Goal: Task Accomplishment & Management: Manage account settings

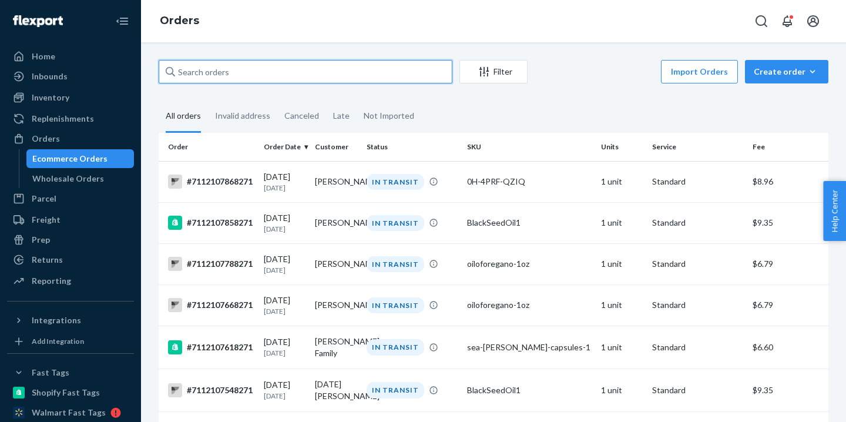
click at [214, 65] on input "text" at bounding box center [306, 72] width 294 height 24
paste input "7112089058271"
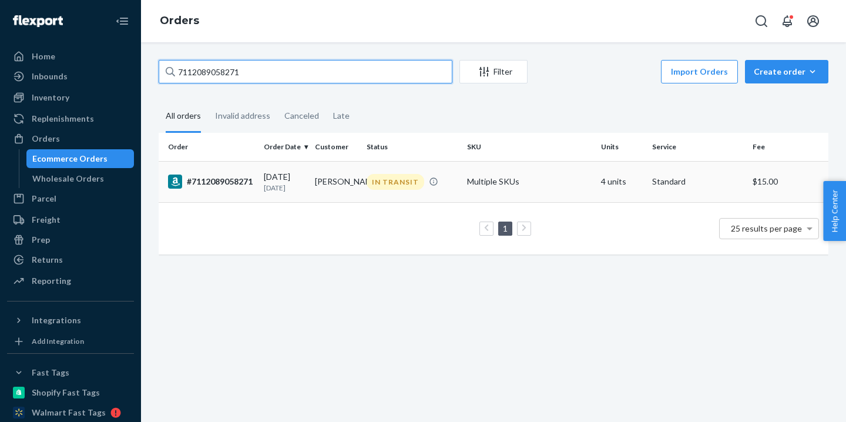
type input "7112089058271"
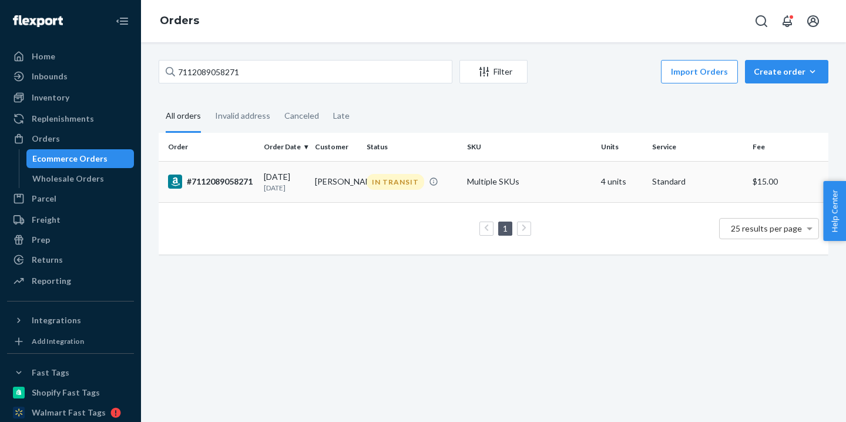
click at [300, 190] on p "[DATE]" at bounding box center [285, 188] width 42 height 10
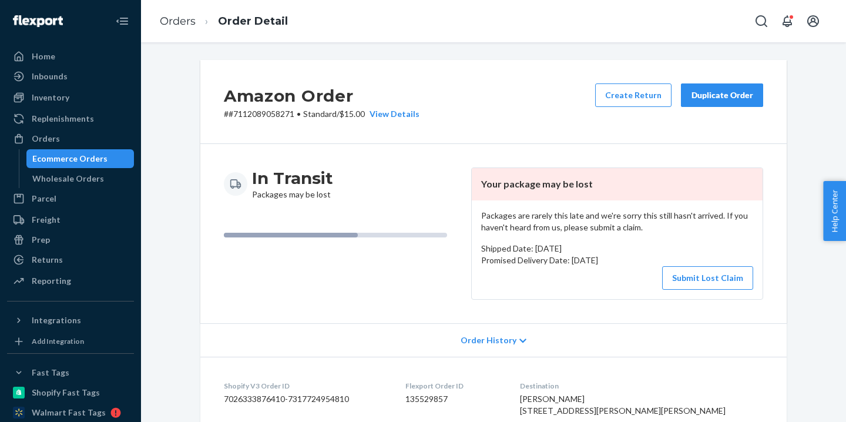
click at [748, 95] on div "Duplicate Order" at bounding box center [722, 95] width 62 height 12
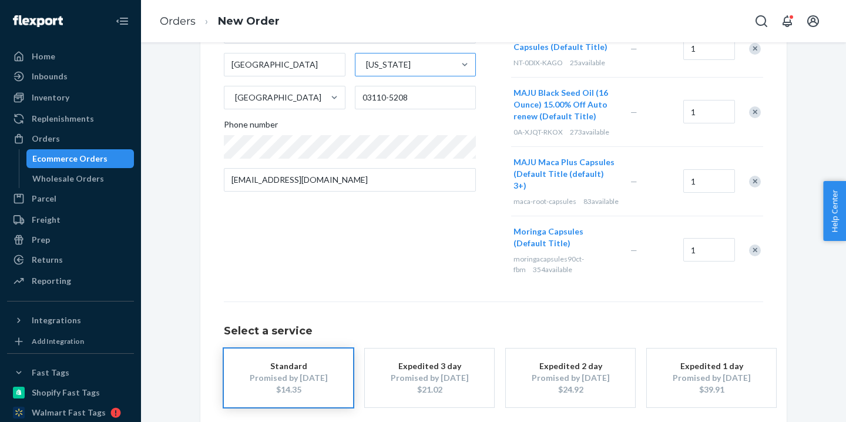
scroll to position [243, 0]
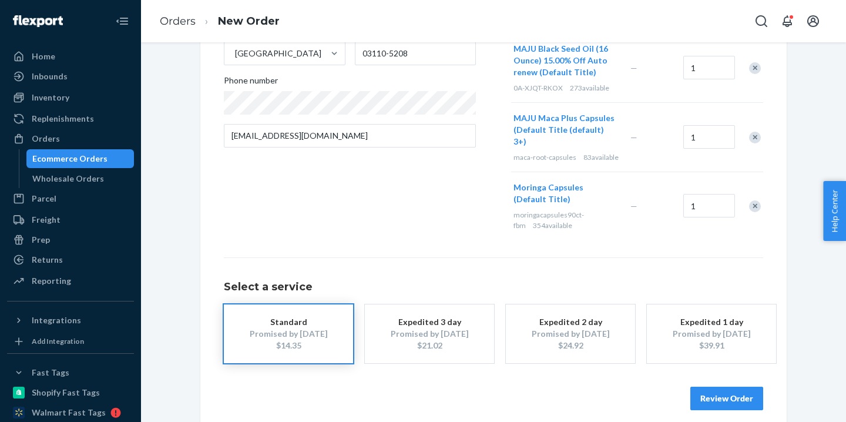
click at [730, 390] on button "Review Order" at bounding box center [727, 399] width 73 height 24
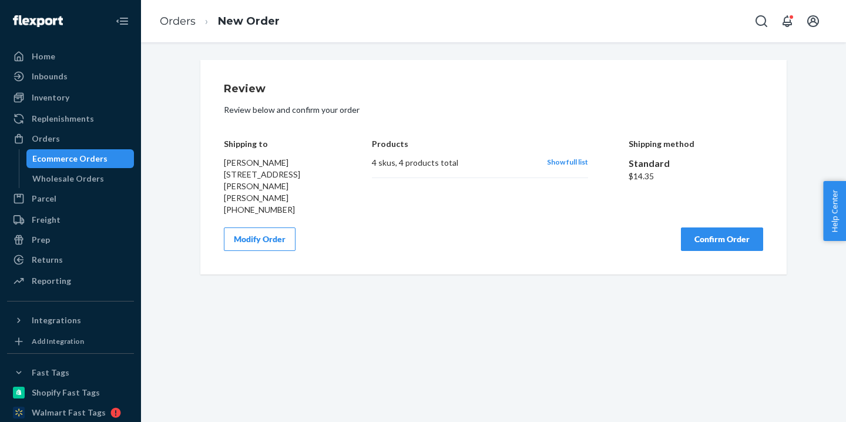
click at [711, 234] on button "Confirm Order" at bounding box center [722, 239] width 82 height 24
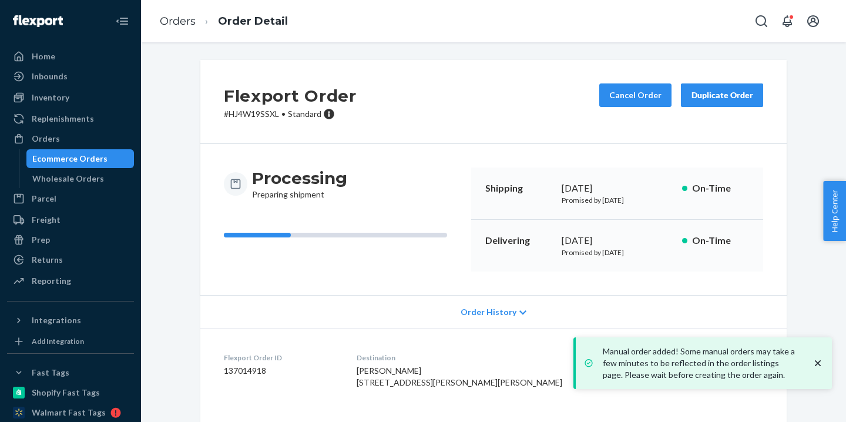
scroll to position [198, 0]
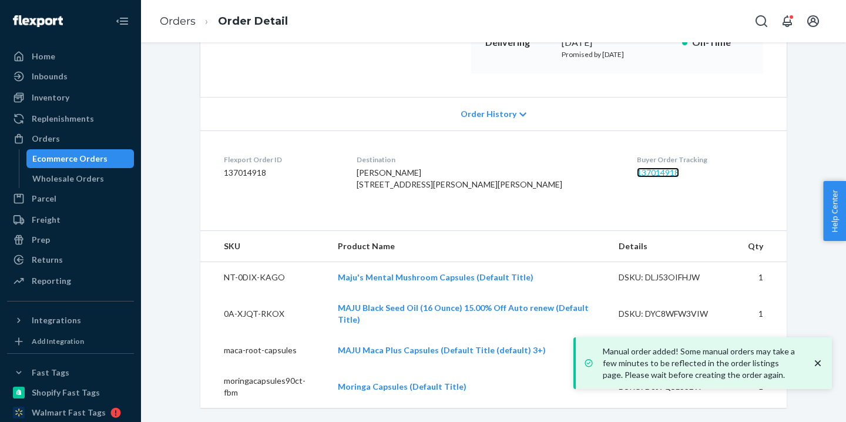
click at [637, 176] on link "137014918" at bounding box center [658, 172] width 42 height 10
click at [338, 160] on dt "Flexport Order ID" at bounding box center [281, 160] width 114 height 10
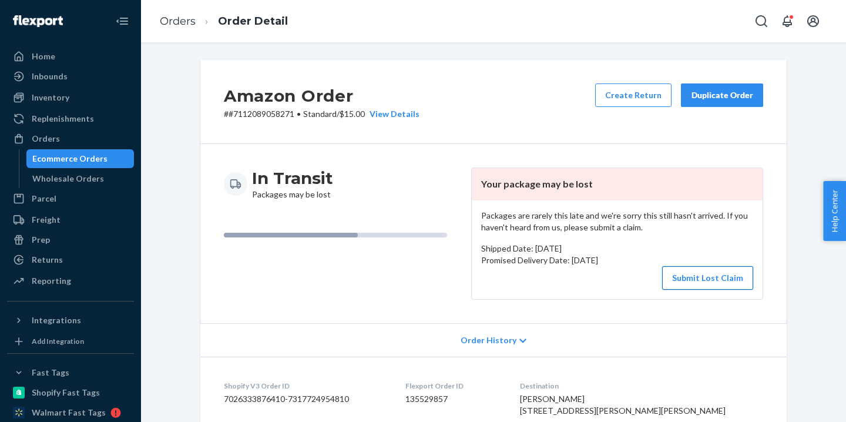
click at [707, 278] on button "Submit Lost Claim" at bounding box center [707, 278] width 91 height 24
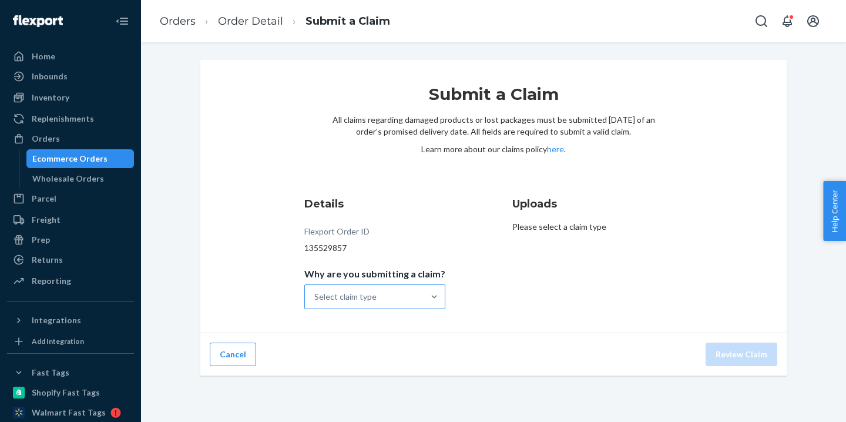
click at [408, 305] on div "Select claim type" at bounding box center [364, 297] width 119 height 24
click at [316, 303] on input "Why are you submitting a claim? Select claim type" at bounding box center [314, 297] width 1 height 12
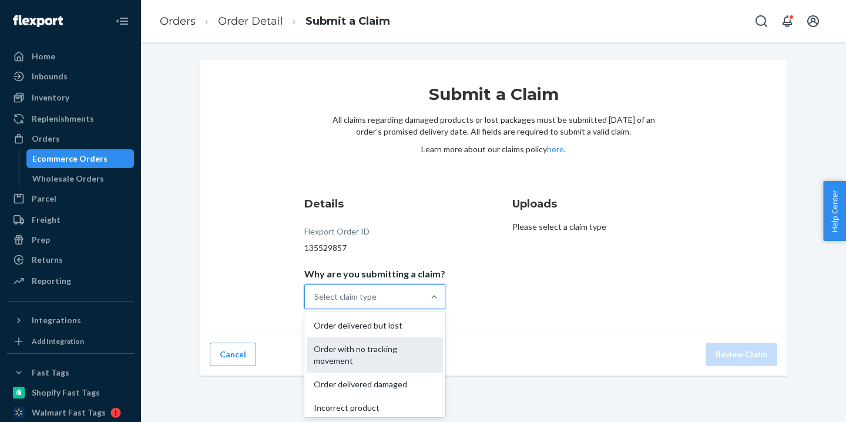
click at [401, 345] on div "Order with no tracking movement" at bounding box center [375, 354] width 136 height 35
click at [316, 303] on input "Why are you submitting a claim? option Order with no tracking movement focused,…" at bounding box center [314, 297] width 1 height 12
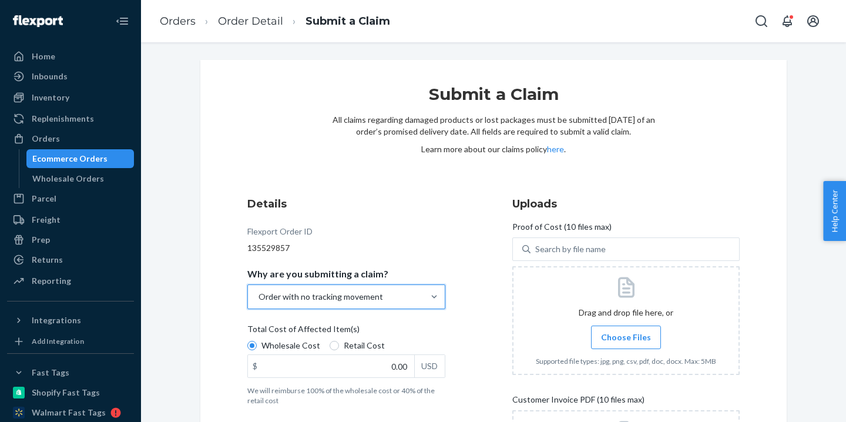
click at [501, 316] on div "Details Flexport Order ID 135529857 Why are you submitting a claim? option Orde…" at bounding box center [493, 369] width 492 height 347
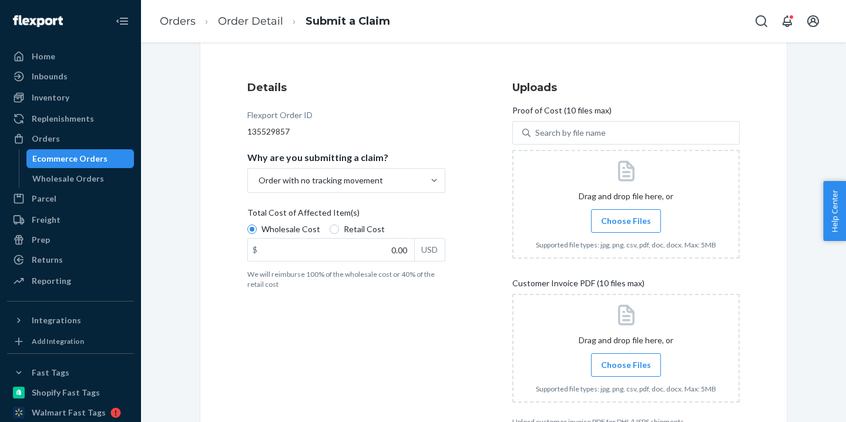
scroll to position [148, 0]
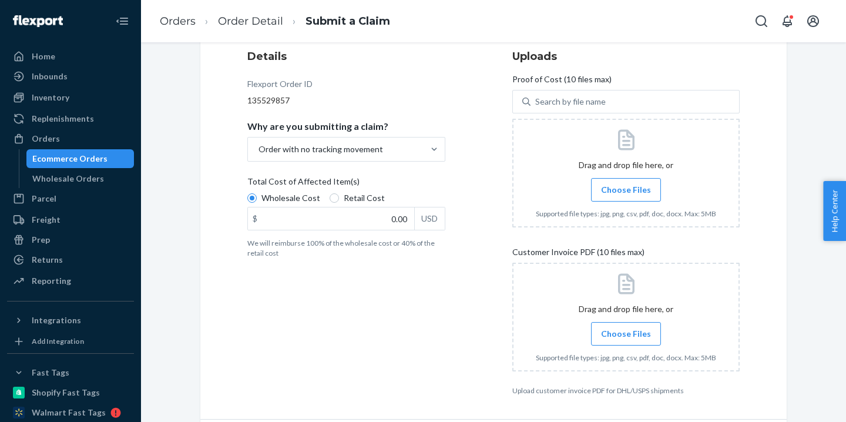
click at [363, 361] on div "Details Flexport Order ID 135529857 Why are you submitting a claim? Order with …" at bounding box center [360, 222] width 227 height 361
click at [370, 227] on input "0.00" at bounding box center [331, 218] width 166 height 22
type input "96.57"
click at [457, 339] on div "Details Flexport Order ID 135529857 Why are you submitting a claim? Order with …" at bounding box center [360, 222] width 227 height 361
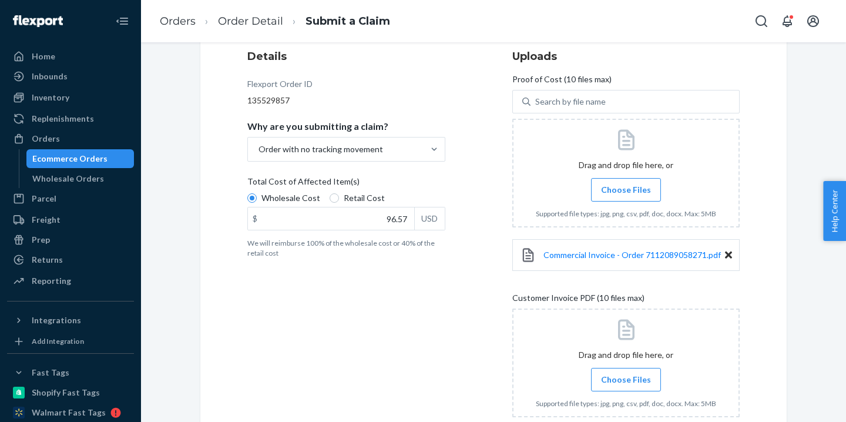
click at [505, 288] on div "Details Flexport Order ID 135529857 Why are you submitting a claim? Order with …" at bounding box center [493, 245] width 492 height 393
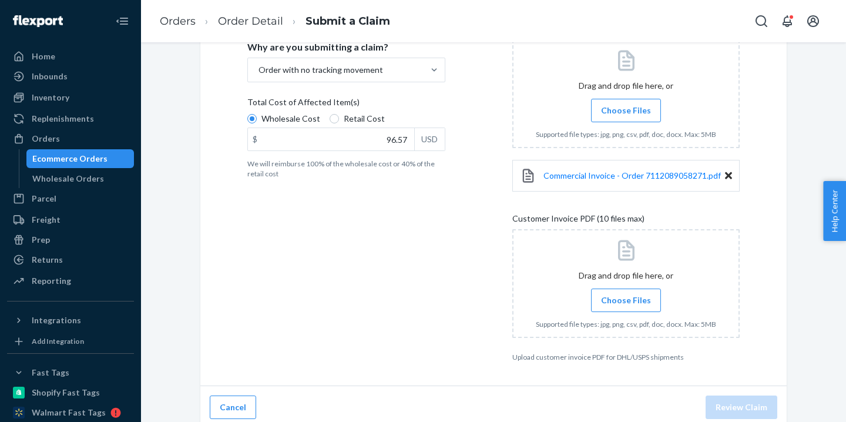
scroll to position [234, 0]
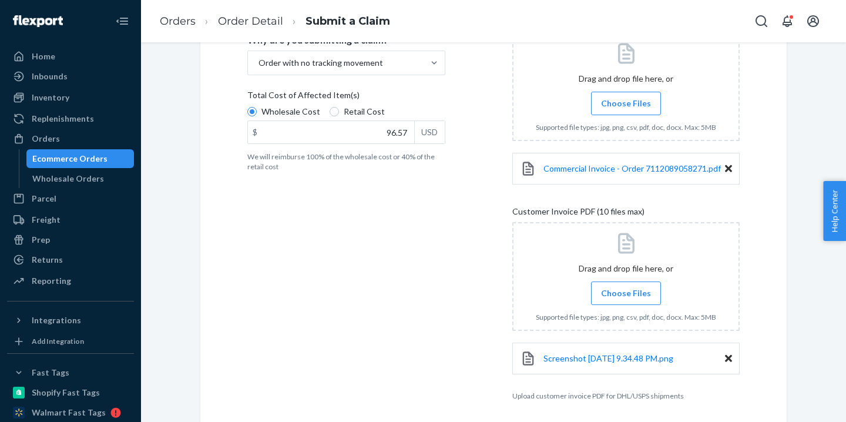
click at [484, 278] on div "Details Flexport Order ID 135529857 Why are you submitting a claim? Order with …" at bounding box center [493, 181] width 492 height 438
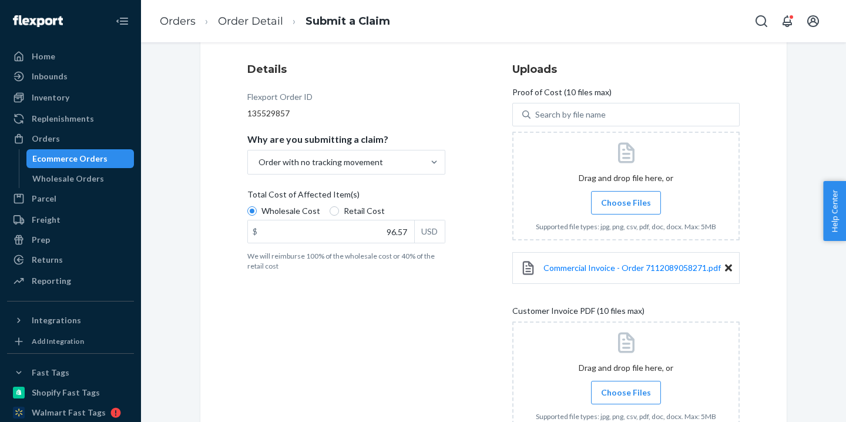
scroll to position [280, 0]
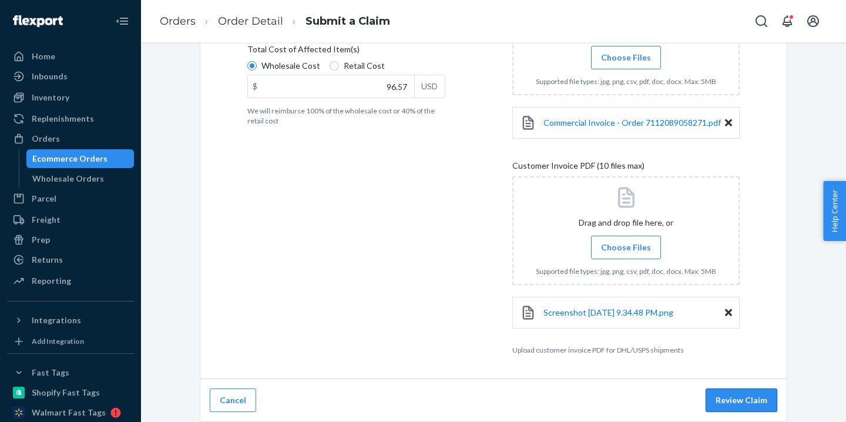
click at [734, 398] on button "Review Claim" at bounding box center [742, 400] width 72 height 24
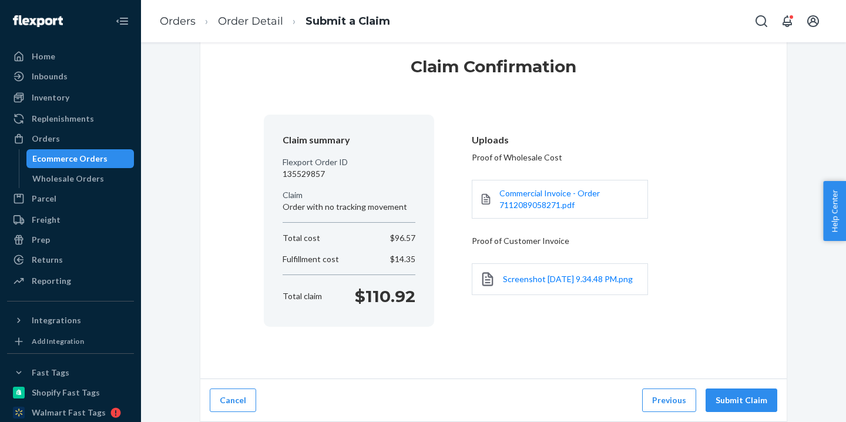
click at [734, 398] on button "Submit Claim" at bounding box center [742, 400] width 72 height 24
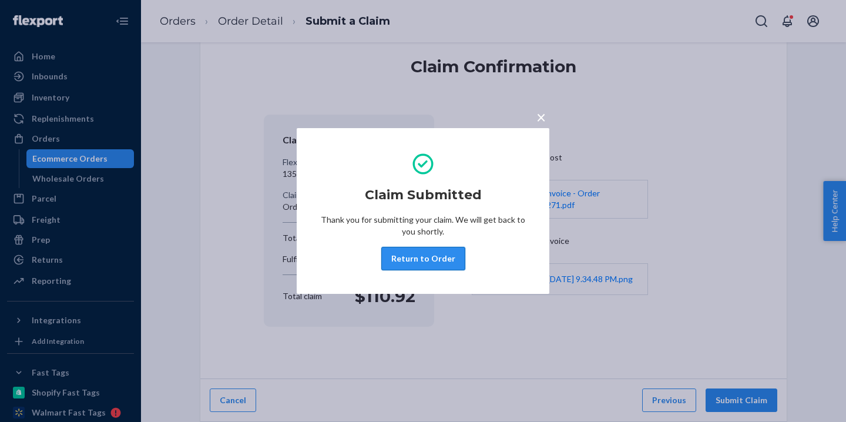
click at [430, 267] on button "Return to Order" at bounding box center [423, 259] width 84 height 24
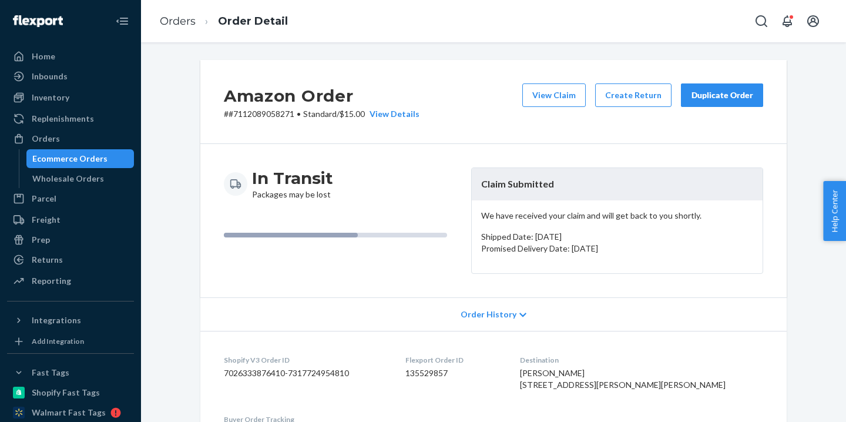
click at [252, 115] on p "# #7112089058271 • Standard / $15.00 View Details" at bounding box center [322, 114] width 196 height 12
copy p "7112089058271"
click at [97, 160] on div "Ecommerce Orders" at bounding box center [69, 159] width 75 height 12
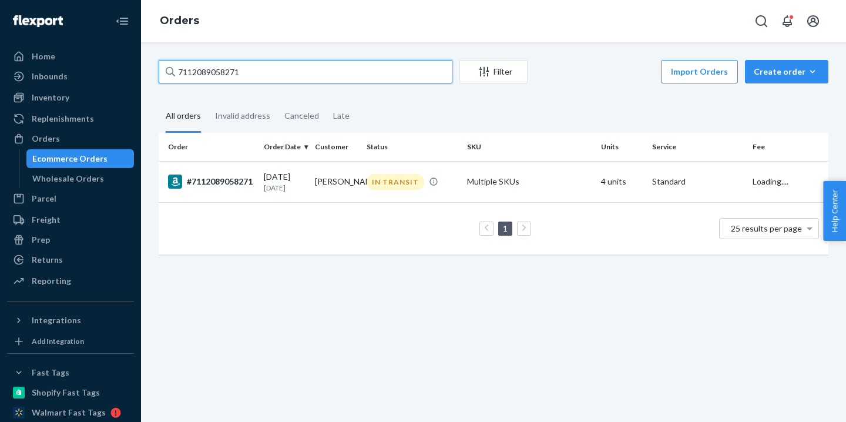
click at [287, 68] on input "7112089058271" at bounding box center [306, 72] width 294 height 24
paste input "- [ ] 711201464"
type input "- [ ] 7112014648271"
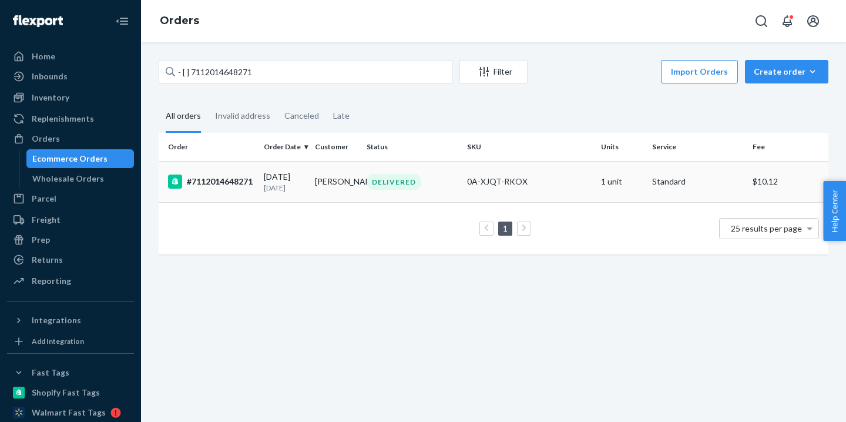
click at [331, 169] on td "[PERSON_NAME]" at bounding box center [335, 181] width 51 height 41
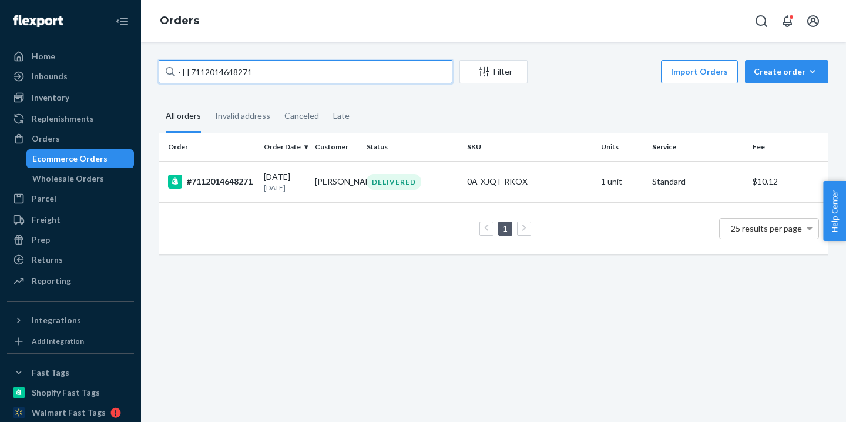
click at [254, 65] on input "- [ ] 7112014648271" at bounding box center [306, 72] width 294 height 24
paste input "199592"
type input "- [ ] 7111995928271"
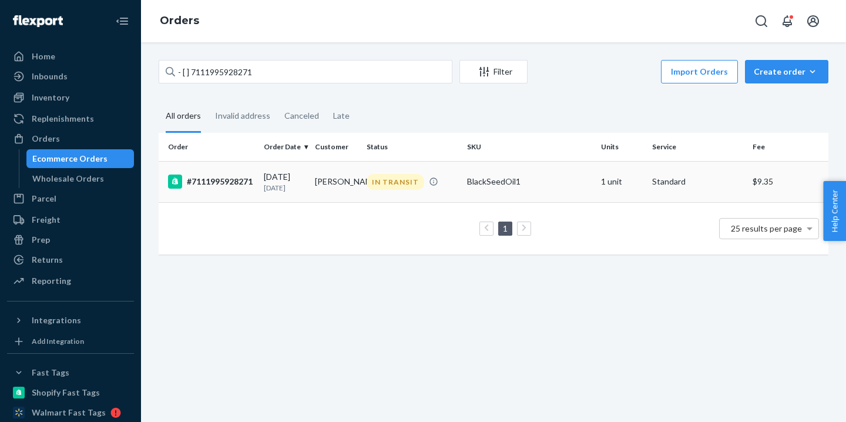
click at [348, 190] on td "[PERSON_NAME]" at bounding box center [335, 181] width 51 height 41
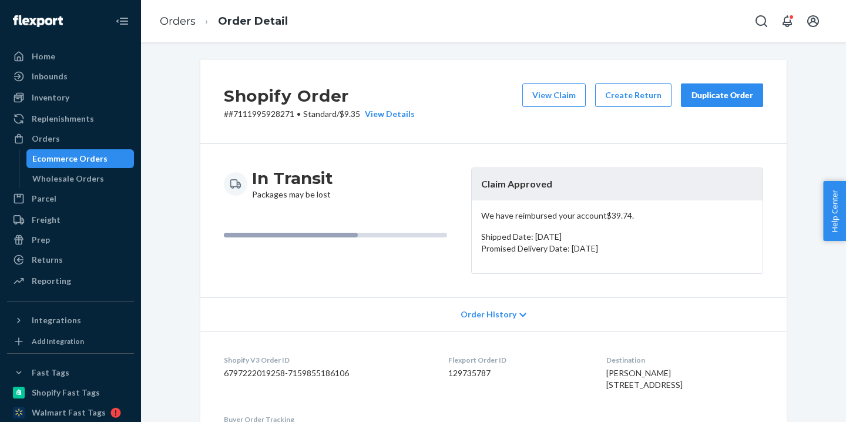
click at [92, 156] on div "Ecommerce Orders" at bounding box center [69, 159] width 75 height 12
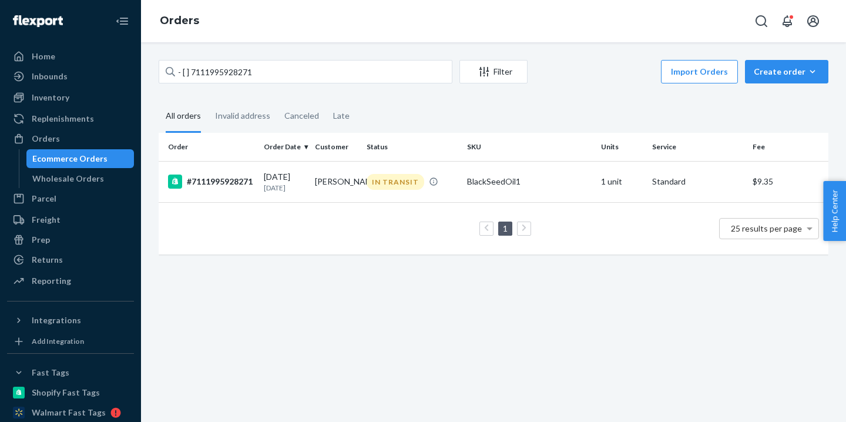
click at [253, 54] on div "- [ ] 7111995928271 Filter Import Orders Create order Ecommerce order Removal o…" at bounding box center [493, 232] width 705 height 380
click at [253, 55] on div "- [ ] 7111995928271 Filter Import Orders Create order Ecommerce order Removal o…" at bounding box center [493, 232] width 705 height 380
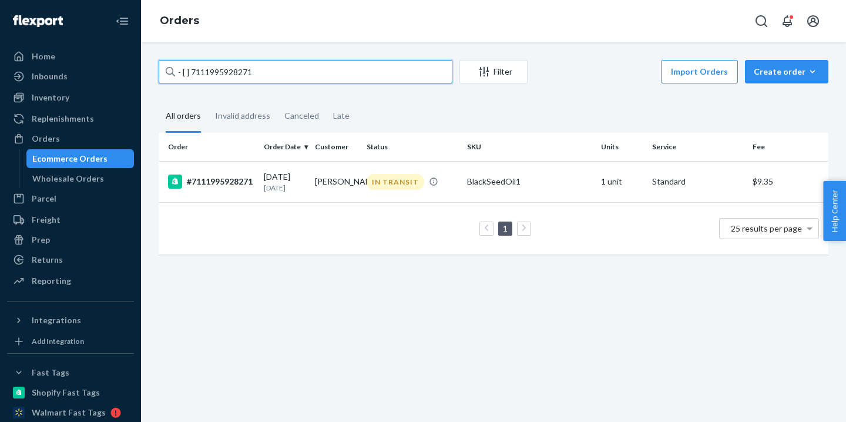
click at [258, 68] on input "- [ ] 7111995928271" at bounding box center [306, 72] width 294 height 24
click at [259, 68] on input "- [ ] 7111995928271" at bounding box center [306, 72] width 294 height 24
paste input "711200380"
type input "7112003808271"
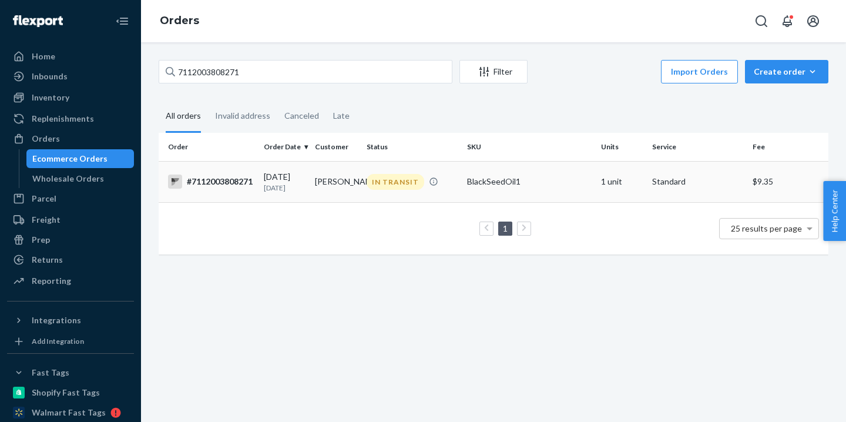
click at [289, 173] on div "[DATE] [DATE]" at bounding box center [285, 182] width 42 height 22
click at [462, 309] on div "7112003808271 Filter Import Orders Create order Ecommerce order Removal order A…" at bounding box center [493, 232] width 705 height 380
